Goal: Task Accomplishment & Management: Use online tool/utility

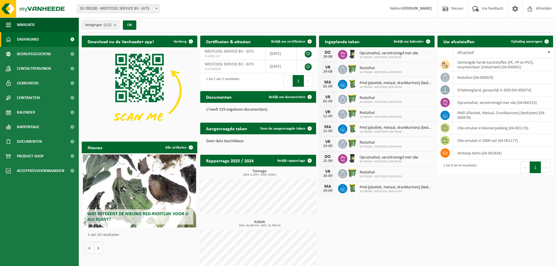
click at [116, 6] on span "10-785200 - WESTCOOL SERVICE BV - GITS" at bounding box center [118, 9] width 82 height 8
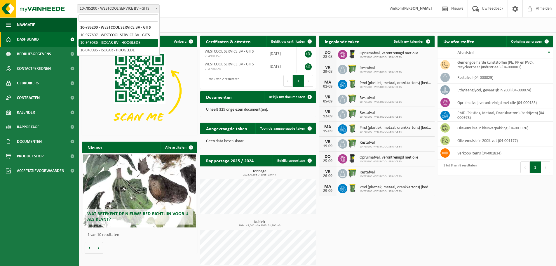
select select "144264"
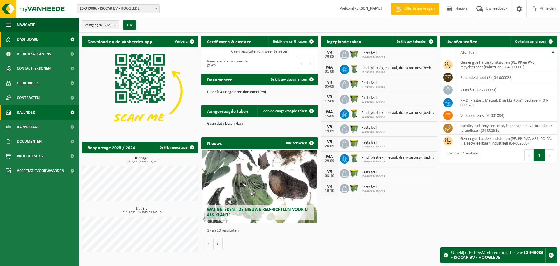
click at [20, 114] on span "Kalender" at bounding box center [26, 112] width 18 height 15
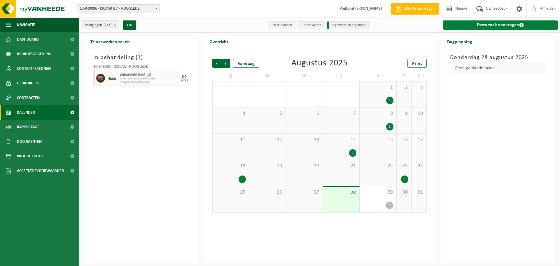
click at [484, 21] on link "Extra taak aanvragen" at bounding box center [501, 24] width 115 height 9
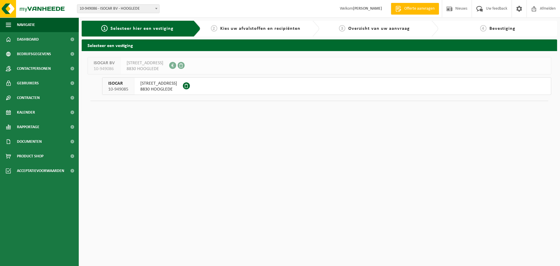
click at [167, 87] on span "8830 HOOGLEDE" at bounding box center [158, 89] width 37 height 6
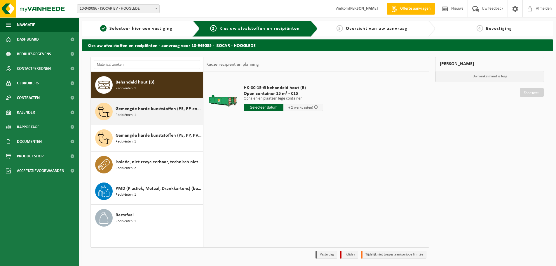
click at [148, 118] on div "Gemengde harde kunststoffen (PE, PP en PVC), recycleerbaar (industrieel) Recipi…" at bounding box center [159, 112] width 86 height 18
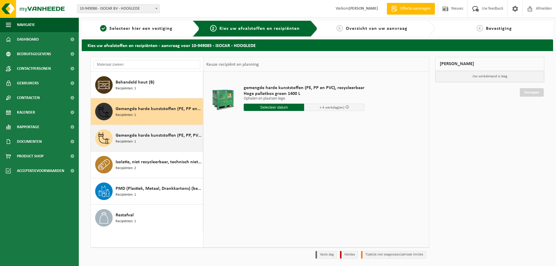
click at [142, 142] on div "Gemengde harde kunststoffen (PE, PP, PVC, ABS, PC, PA, ...), recycleerbaar (ind…" at bounding box center [159, 138] width 86 height 18
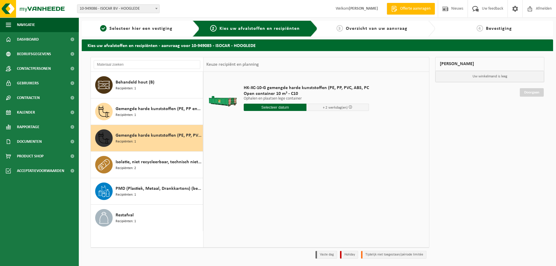
click at [273, 109] on input "text" at bounding box center [275, 107] width 63 height 7
click at [311, 120] on icon at bounding box center [309, 120] width 9 height 9
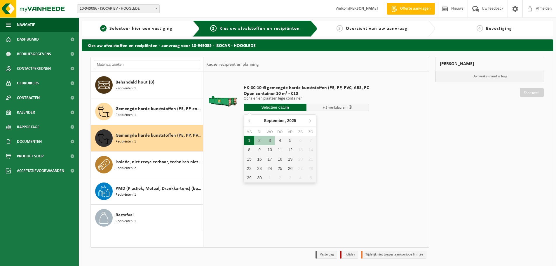
click at [246, 140] on div "1" at bounding box center [249, 140] width 10 height 9
type input "Van 2025-09-01"
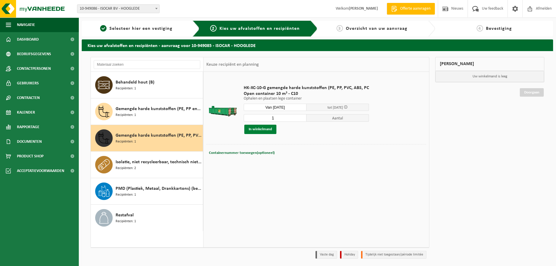
click at [254, 126] on button "In winkelmand" at bounding box center [260, 129] width 32 height 9
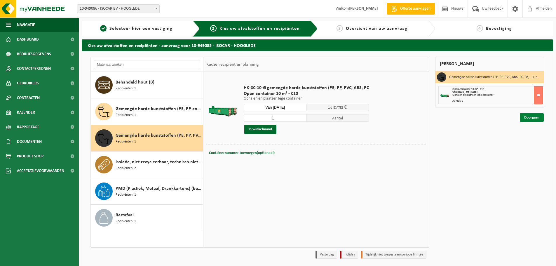
click at [532, 118] on link "Doorgaan" at bounding box center [532, 117] width 24 height 8
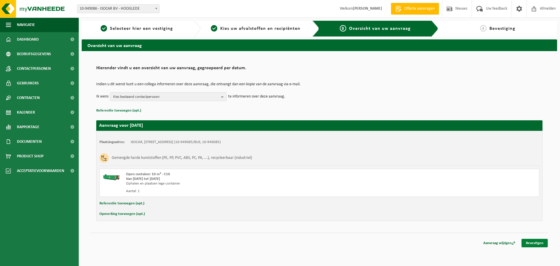
click at [532, 243] on link "Bevestigen" at bounding box center [535, 243] width 26 height 8
